Goal: Task Accomplishment & Management: Use online tool/utility

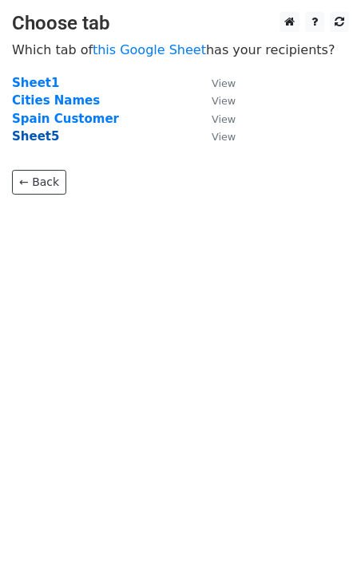
click at [13, 142] on strong "Sheet5" at bounding box center [35, 136] width 47 height 14
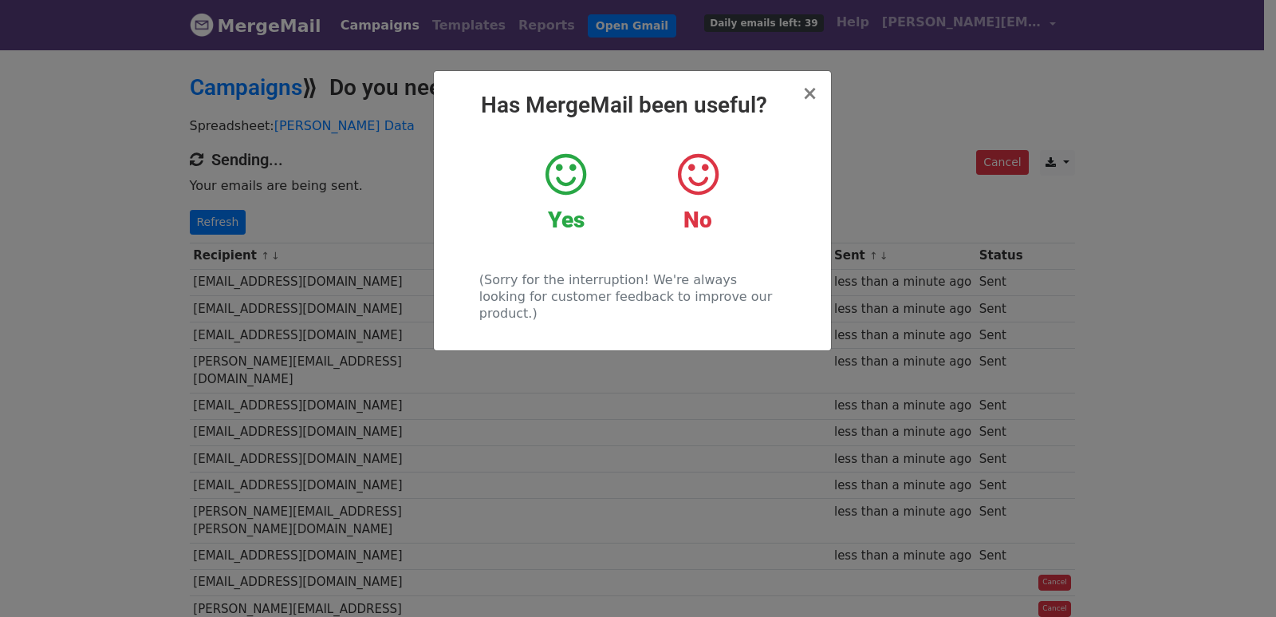
click at [233, 223] on div "× Has MergeMail been useful? Yes No (Sorry for the interruption! We're always l…" at bounding box center [638, 332] width 1276 height 569
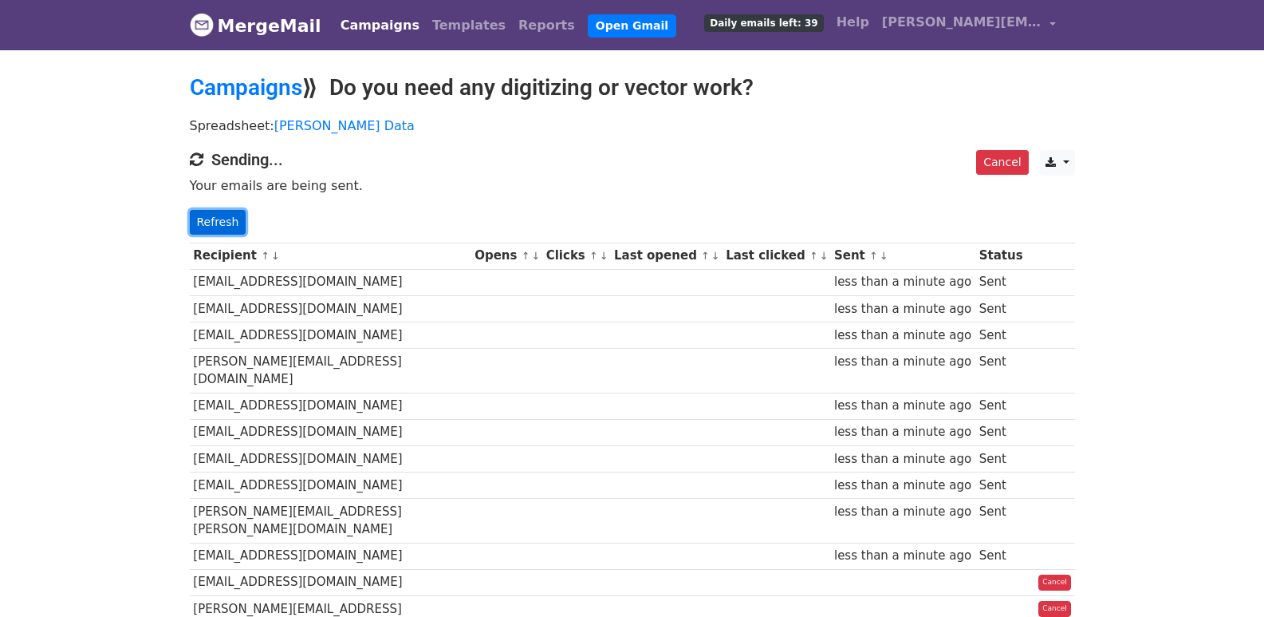
click at [233, 223] on link "Refresh" at bounding box center [218, 222] width 57 height 25
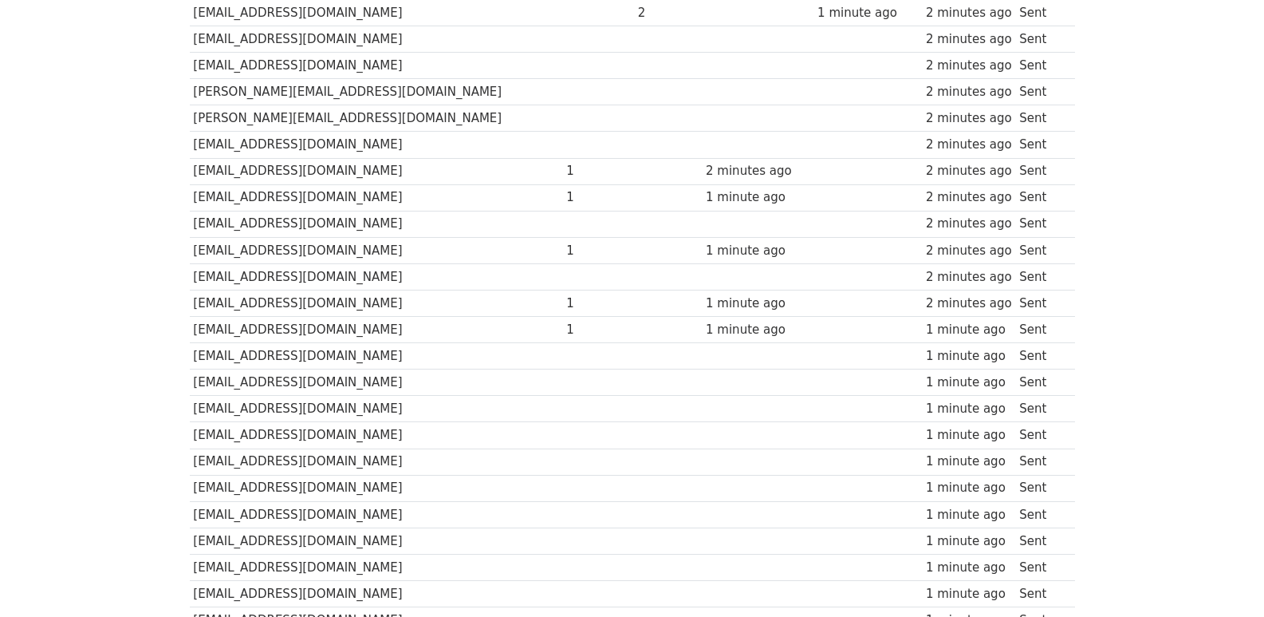
scroll to position [1111, 0]
